Goal: Information Seeking & Learning: Check status

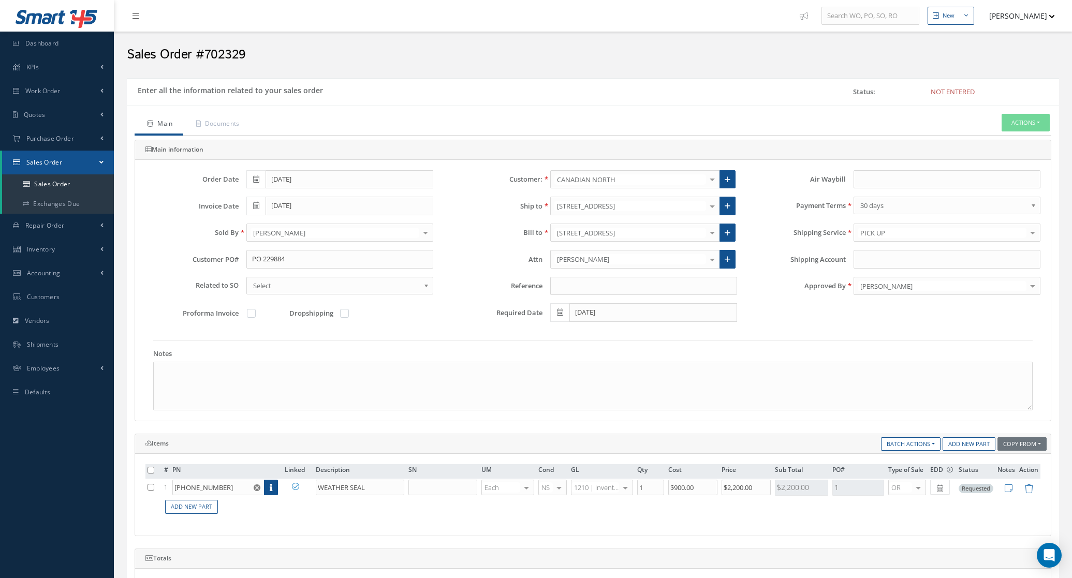
scroll to position [65, 0]
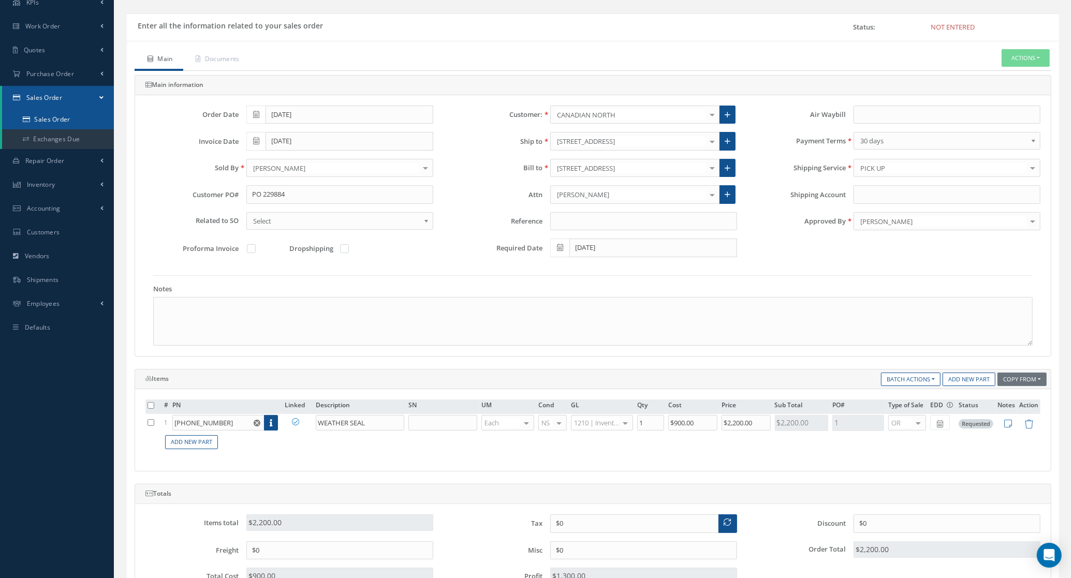
click at [31, 111] on link "Sales Order" at bounding box center [58, 120] width 112 height 20
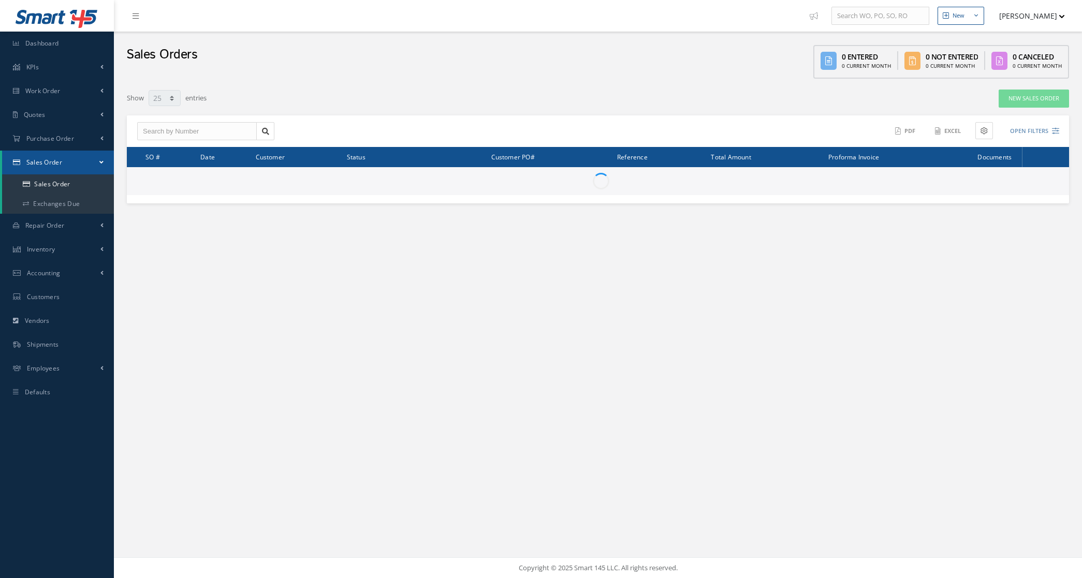
select select "25"
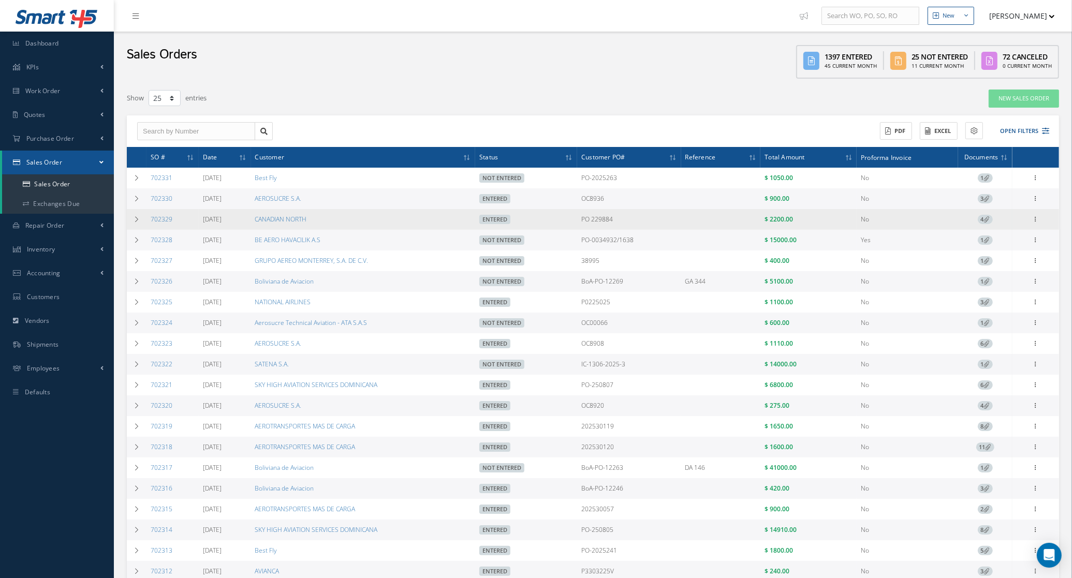
click at [983, 219] on span "4" at bounding box center [985, 219] width 15 height 9
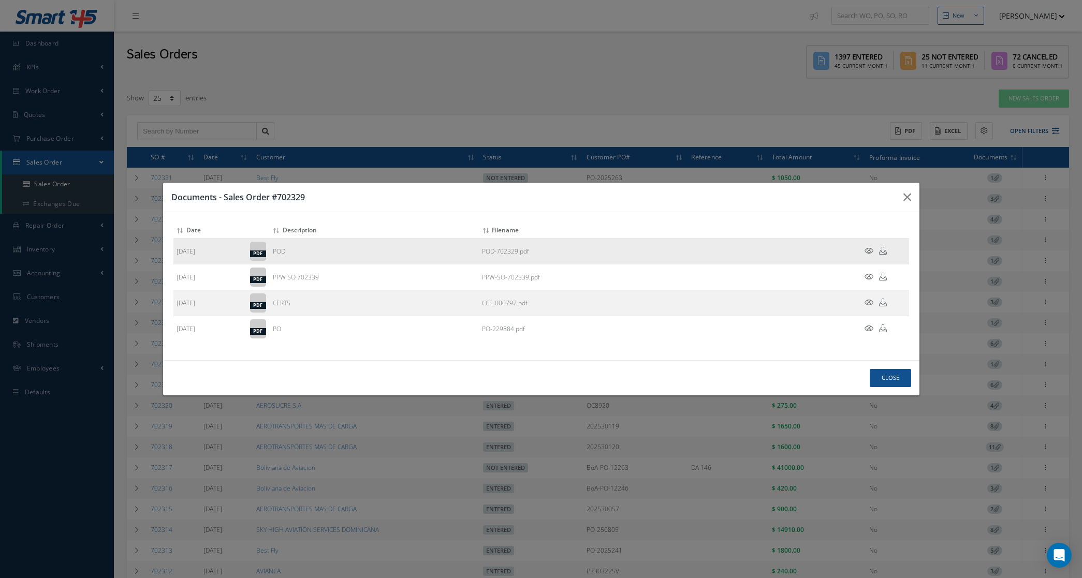
click at [884, 254] on icon at bounding box center [883, 251] width 8 height 8
click at [0, 0] on div "Documents - Sales Order #702329 Attach File(s) Click inside this area or drag a…" at bounding box center [0, 0] width 0 height 0
click at [0, 0] on div "Documents - Sales Order #702329" at bounding box center [0, 0] width 0 height 0
click at [0, 0] on icon "button" at bounding box center [0, 0] width 0 height 0
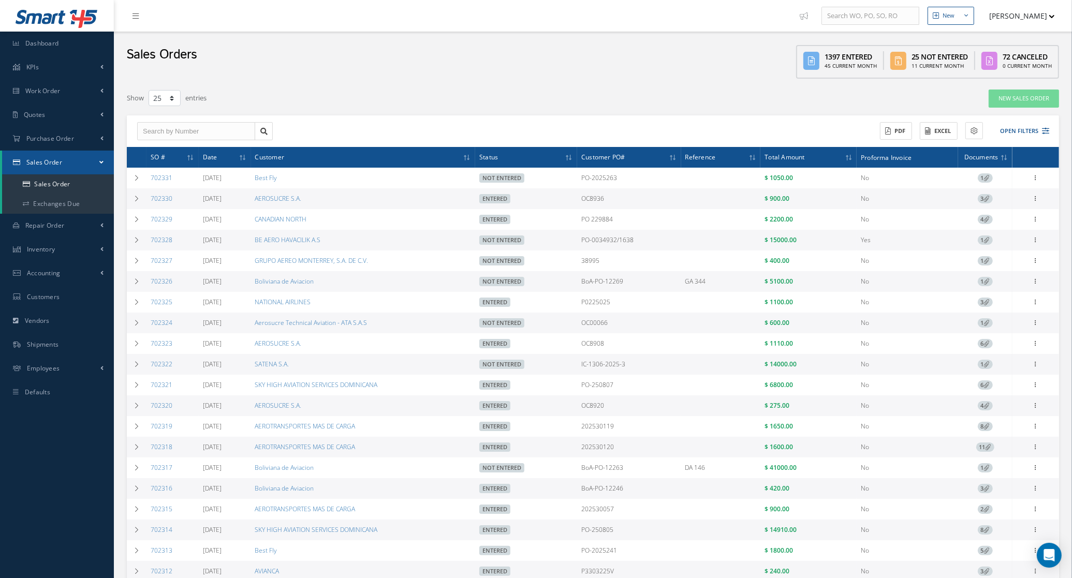
drag, startPoint x: 653, startPoint y: 195, endPoint x: 580, endPoint y: 201, distance: 73.2
click at [580, 201] on tr "702330 08/28/2025 AEROSUCRE S.A. Entered OC8936 $ 900.00 No 3 Reverse Sales Ord…" at bounding box center [593, 198] width 932 height 21
copy tr "OC8936"
click at [482, 92] on div "Show 10 25 50 100 entries" at bounding box center [395, 98] width 553 height 19
click at [1031, 131] on button "Open Filters" at bounding box center [1019, 131] width 58 height 17
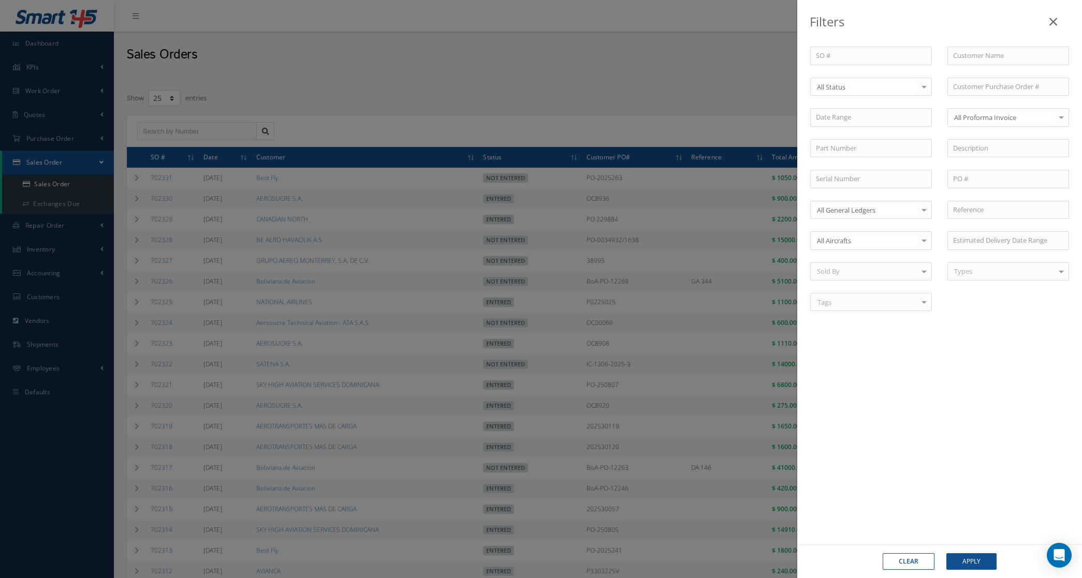
click at [862, 97] on div "SO # Customer Name Select All Status All Status Entered Not Entered Partially E…" at bounding box center [939, 185] width 274 height 277
click at [873, 143] on span "Not Entered" at bounding box center [870, 140] width 121 height 18
click at [965, 539] on div "SO # Customer Name Select Not Entered All Status Entered Not Entered Partially …" at bounding box center [939, 286] width 285 height 520
click at [972, 573] on div "Clear Apply" at bounding box center [939, 561] width 285 height 34
click at [973, 564] on button "Apply" at bounding box center [971, 561] width 50 height 17
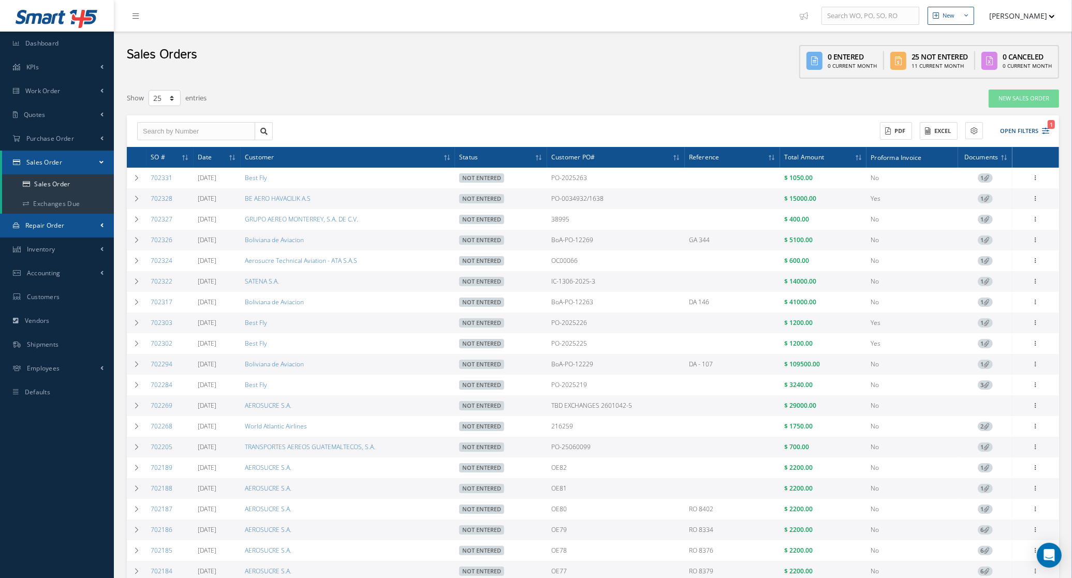
click at [45, 221] on span "Repair Order" at bounding box center [44, 225] width 39 height 9
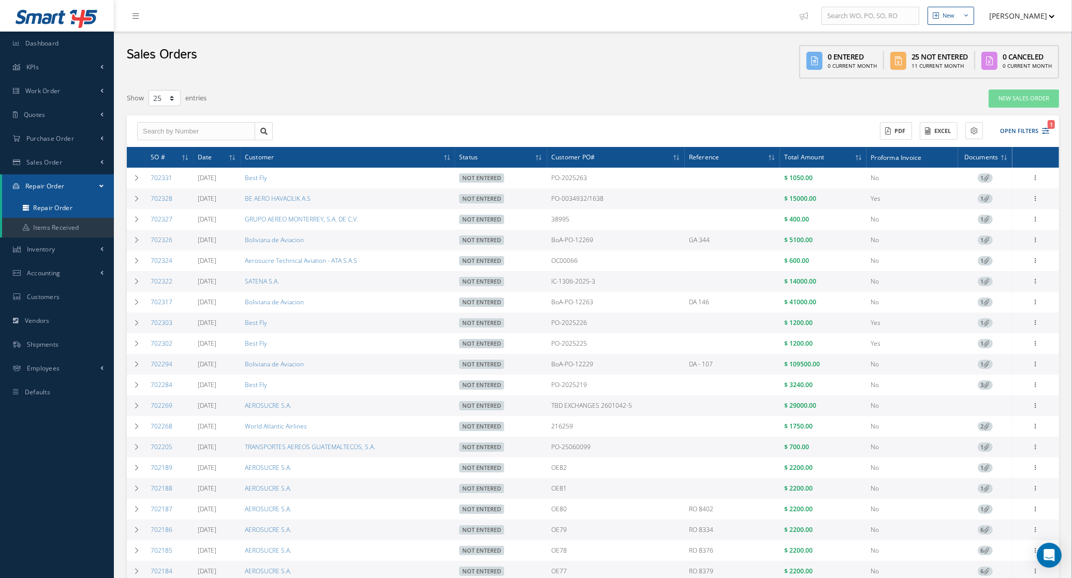
click at [43, 205] on link "Repair Order" at bounding box center [58, 208] width 112 height 20
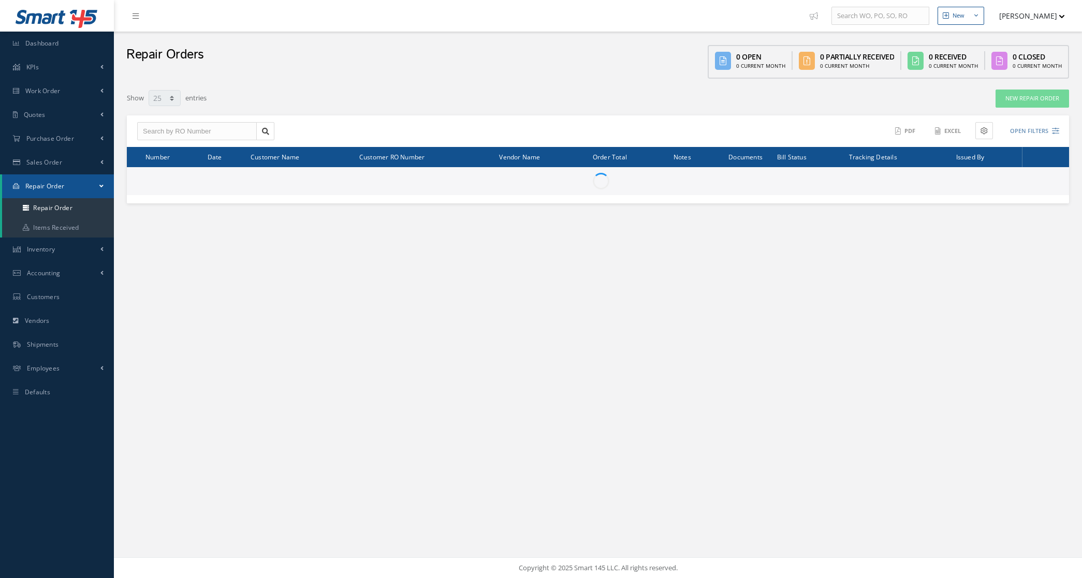
select select "25"
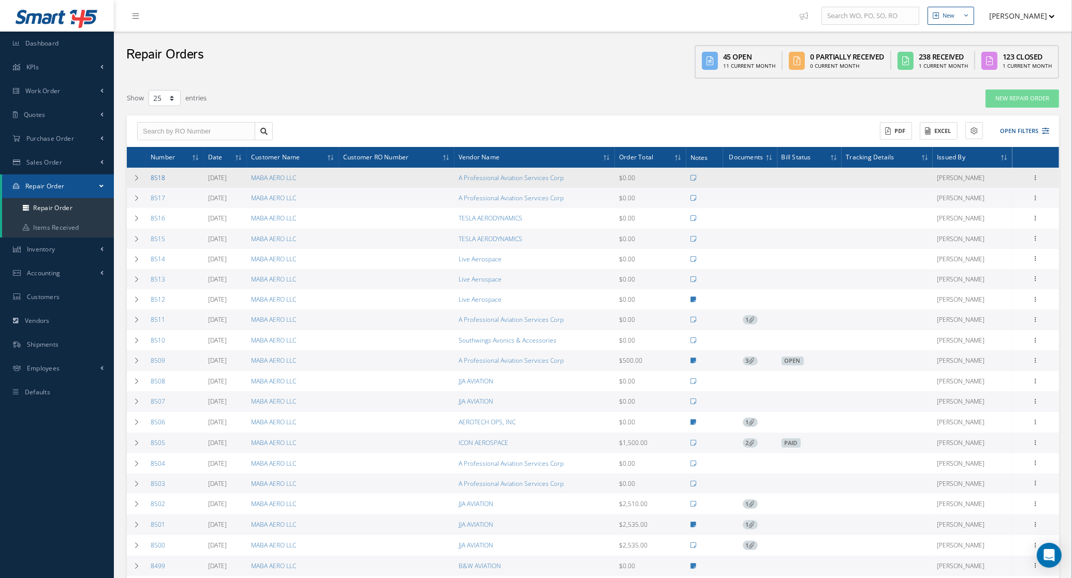
click at [153, 180] on link "8518" at bounding box center [158, 177] width 14 height 9
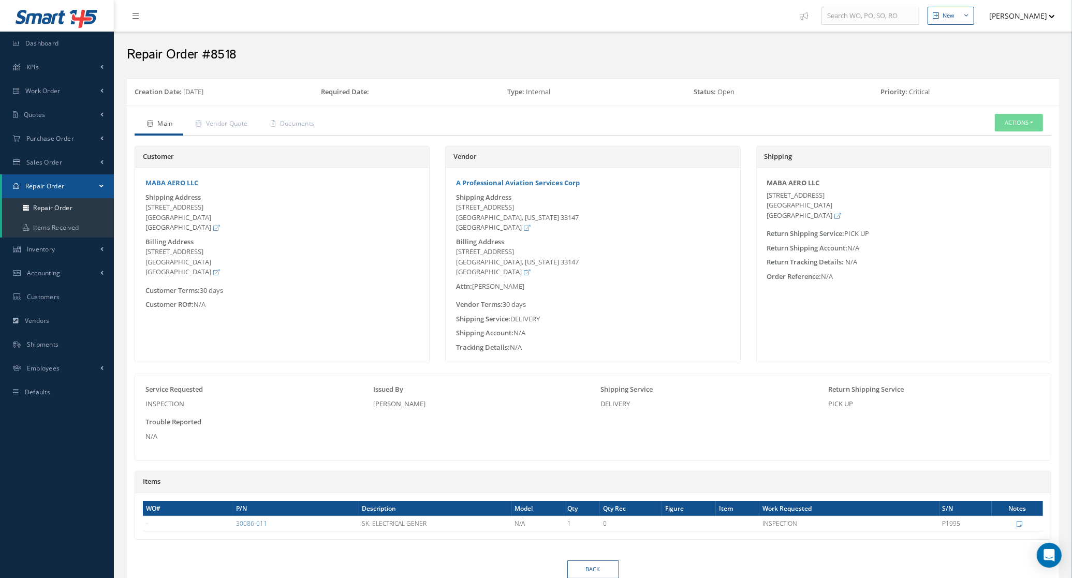
drag, startPoint x: 496, startPoint y: 228, endPoint x: 456, endPoint y: 210, distance: 43.1
click at [456, 210] on div "6270 NW 37th Ave. MIAMI, Florida 33147 United States" at bounding box center [592, 217] width 273 height 31
drag, startPoint x: 456, startPoint y: 210, endPoint x: 525, endPoint y: 221, distance: 69.7
click at [525, 221] on div "6270 NW 37th Ave. MIAMI, Florida 33147 United States" at bounding box center [592, 217] width 273 height 31
drag, startPoint x: 498, startPoint y: 228, endPoint x: 454, endPoint y: 203, distance: 50.8
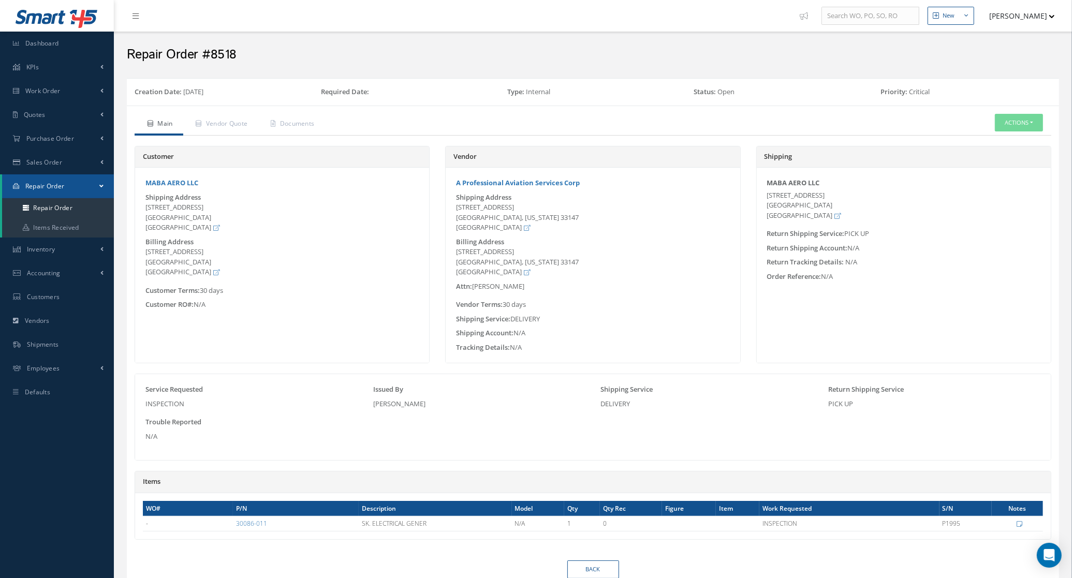
click at [454, 203] on div "Shipping Address 6270 NW 37th Ave. MIAMI, Florida 33147 United States" at bounding box center [592, 213] width 289 height 40
copy div "6270 NW 37th Ave. MIAMI, Florida 33147 United States"
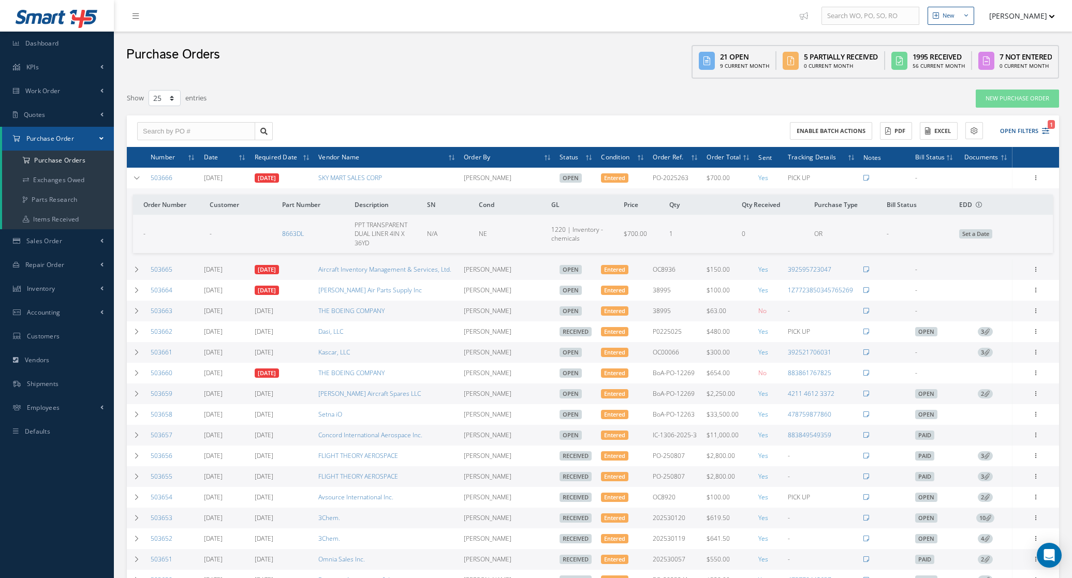
select select "25"
drag, startPoint x: 174, startPoint y: 180, endPoint x: 151, endPoint y: 182, distance: 23.9
click at [151, 182] on td "503666" at bounding box center [172, 178] width 53 height 21
copy link "503666"
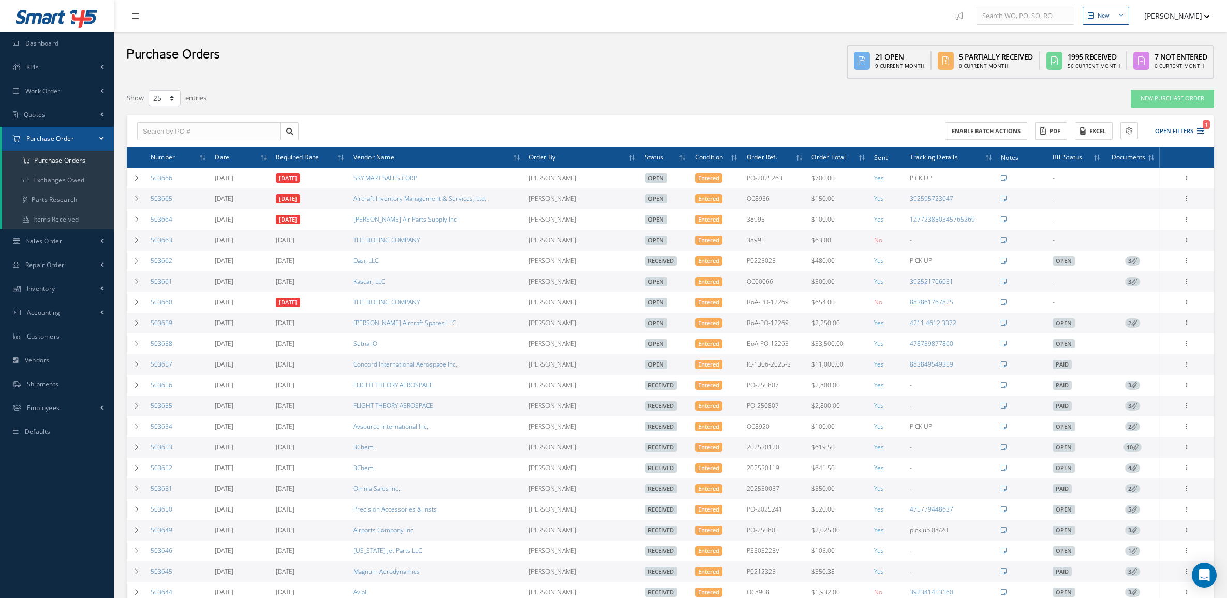
select select "25"
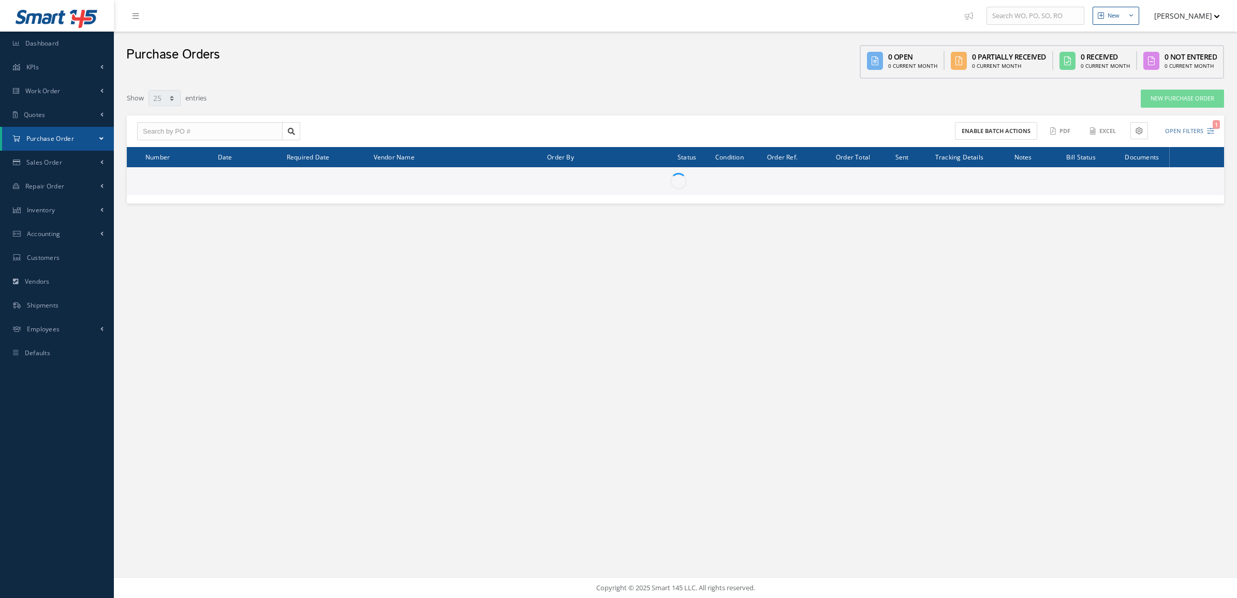
select select "25"
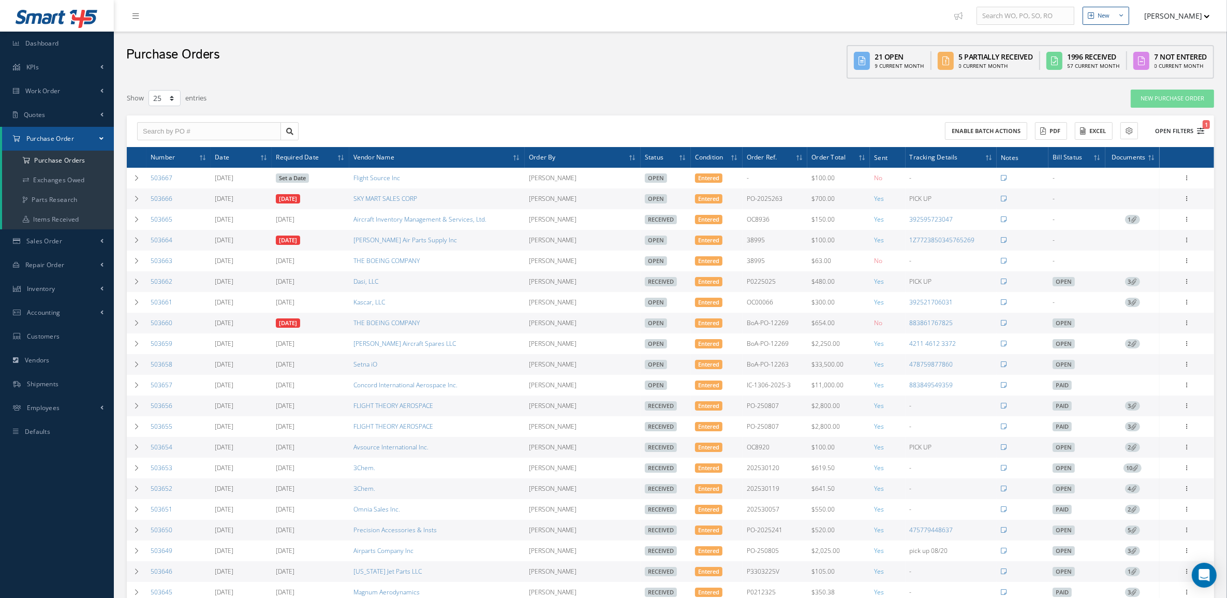
click at [1150, 130] on button "Open Filters 1" at bounding box center [1175, 131] width 58 height 17
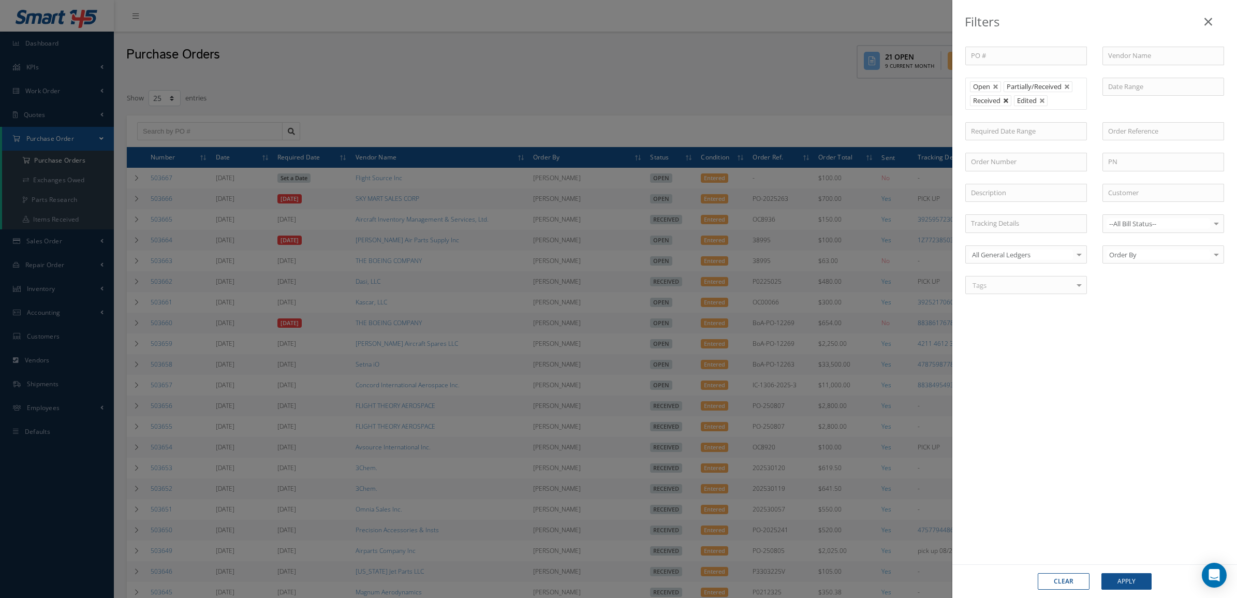
click at [1004, 101] on link at bounding box center [1006, 101] width 6 height 6
click at [1122, 574] on button "Apply" at bounding box center [1126, 581] width 50 height 17
